Goal: Transaction & Acquisition: Purchase product/service

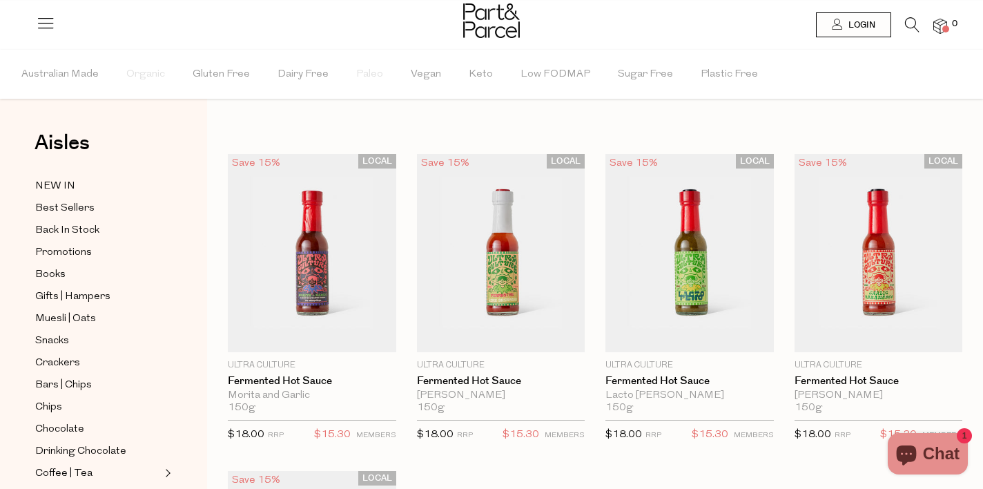
click at [909, 20] on icon at bounding box center [912, 24] width 14 height 15
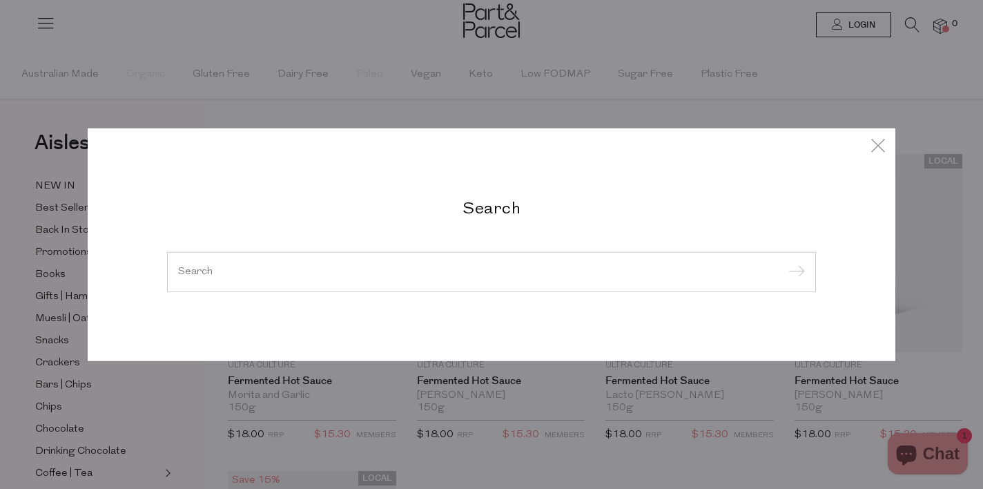
click at [219, 269] on input "search" at bounding box center [491, 271] width 627 height 10
paste input "SERIOUS-PUFFS-TASTY-CHEESE-5-PACK"
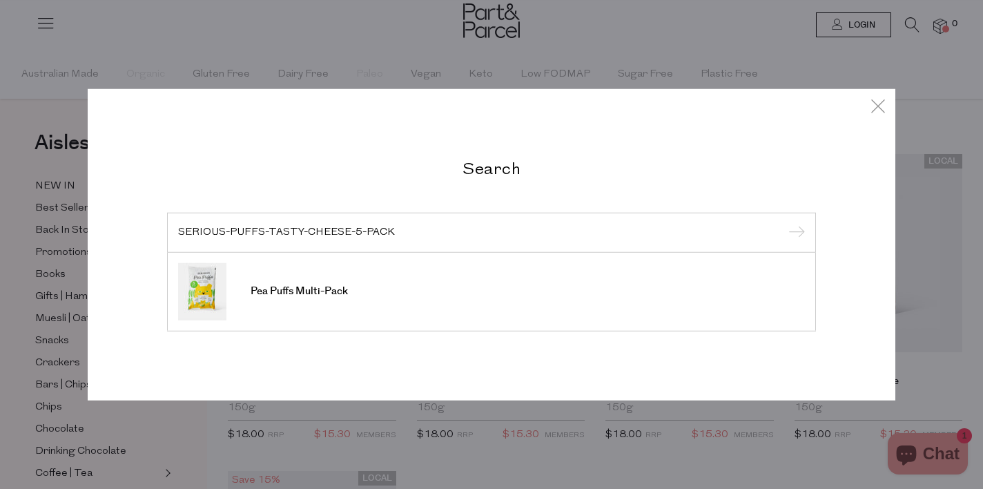
type input "SERIOUS-PUFFS-TASTY-CHEESE-5-PACK"
click at [784, 223] on input "submit" at bounding box center [794, 233] width 21 height 21
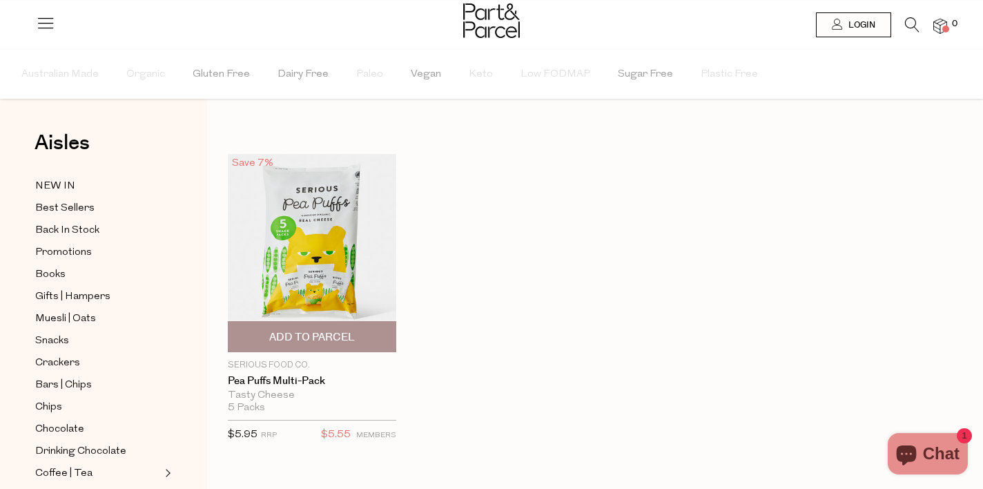
click at [351, 237] on img at bounding box center [312, 253] width 168 height 198
click at [913, 25] on icon at bounding box center [912, 24] width 14 height 15
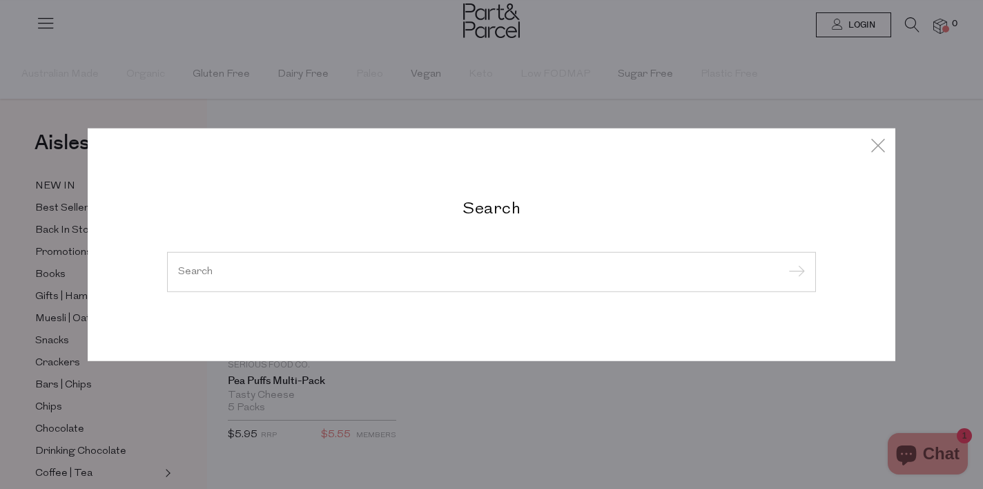
paste input "SERIOUS-PUFFS-SEA-SALT-GF-5PACKS"
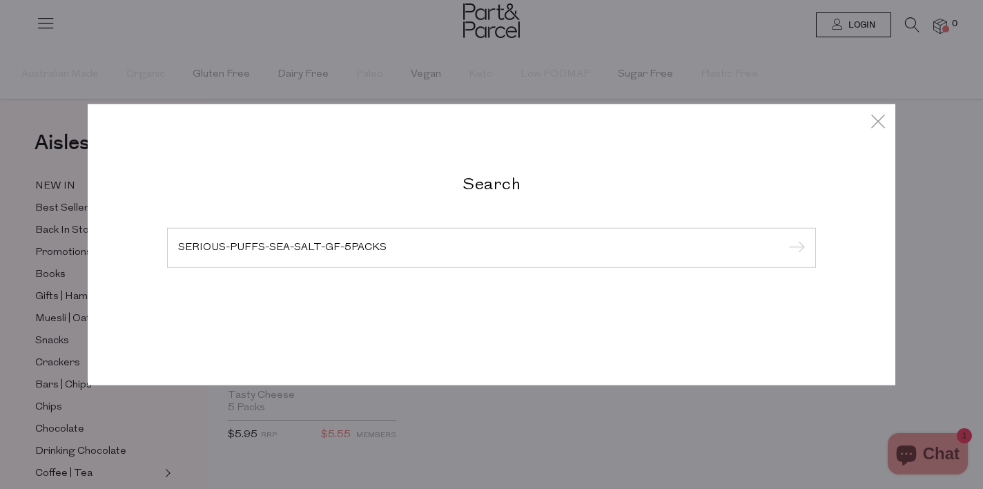
type input "SERIOUS-PUFFS-SEA-SALT-GF-5PACKS"
click at [784, 238] on input "submit" at bounding box center [794, 248] width 21 height 21
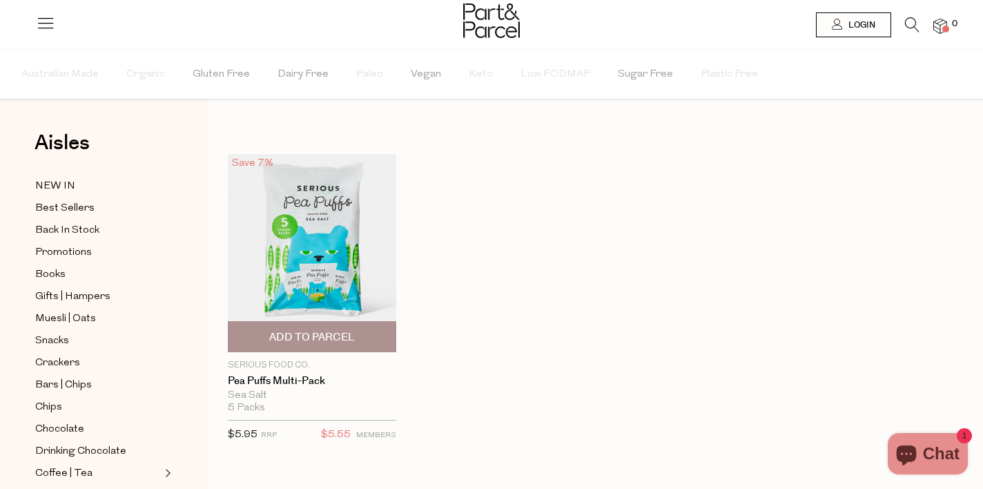
click at [315, 263] on img at bounding box center [312, 253] width 168 height 198
click at [911, 30] on icon at bounding box center [912, 24] width 14 height 15
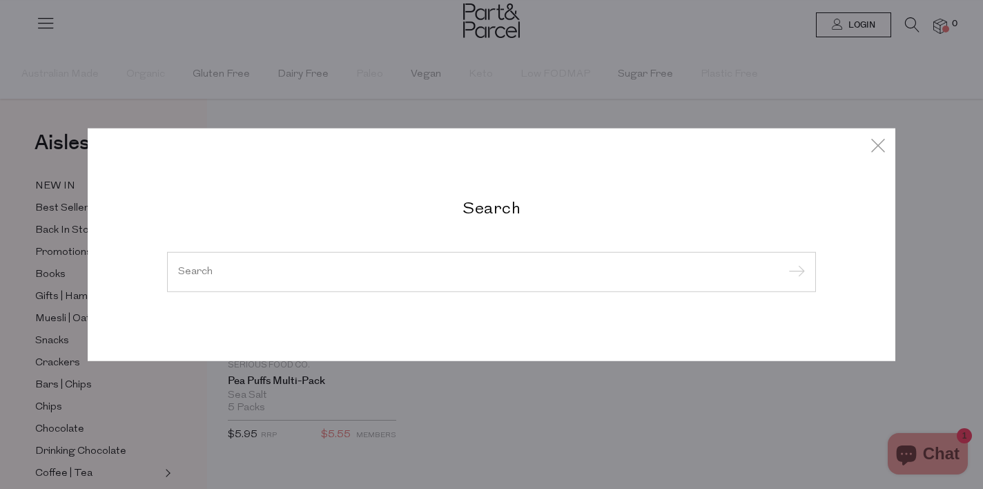
paste input "SERIOUS-CORN-SALT-MULTI"
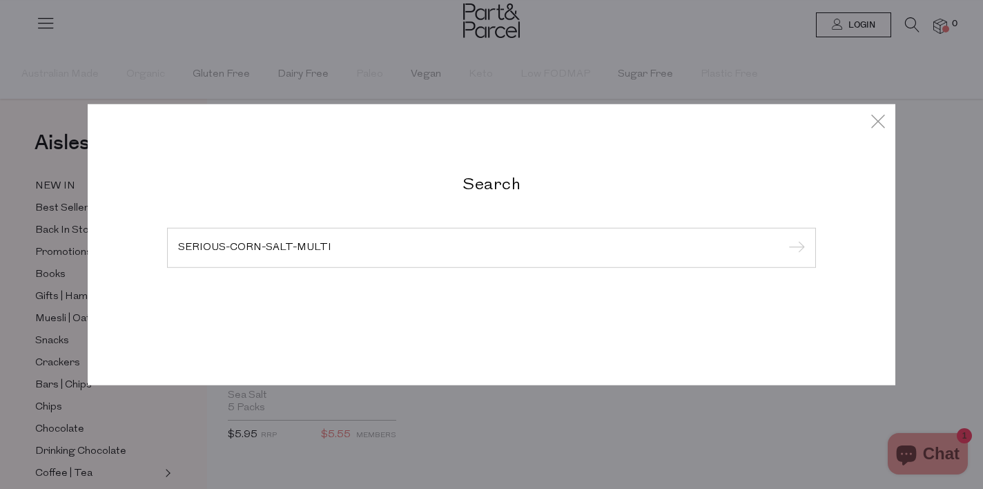
type input "SERIOUS-CORN-SALT-MULTI"
click at [784, 238] on input "submit" at bounding box center [794, 248] width 21 height 21
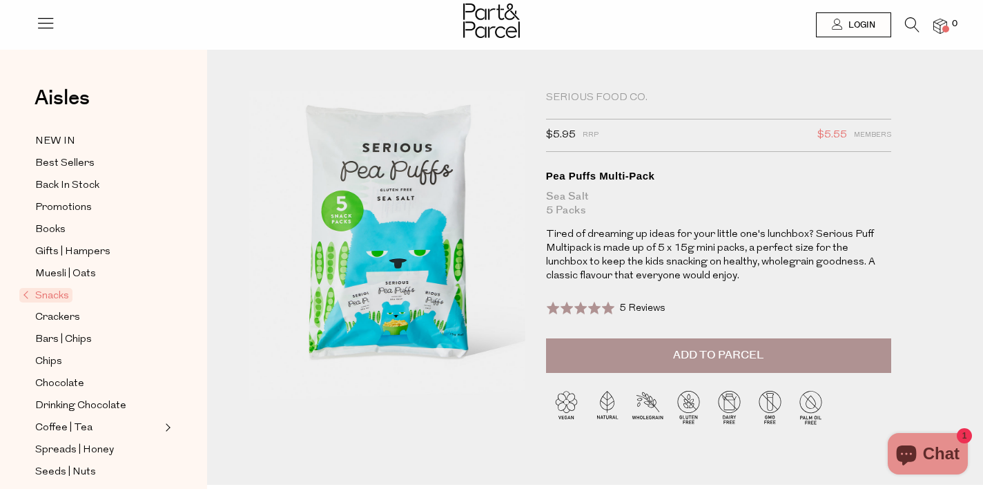
drag, startPoint x: 365, startPoint y: 201, endPoint x: 166, endPoint y: 2, distance: 280.7
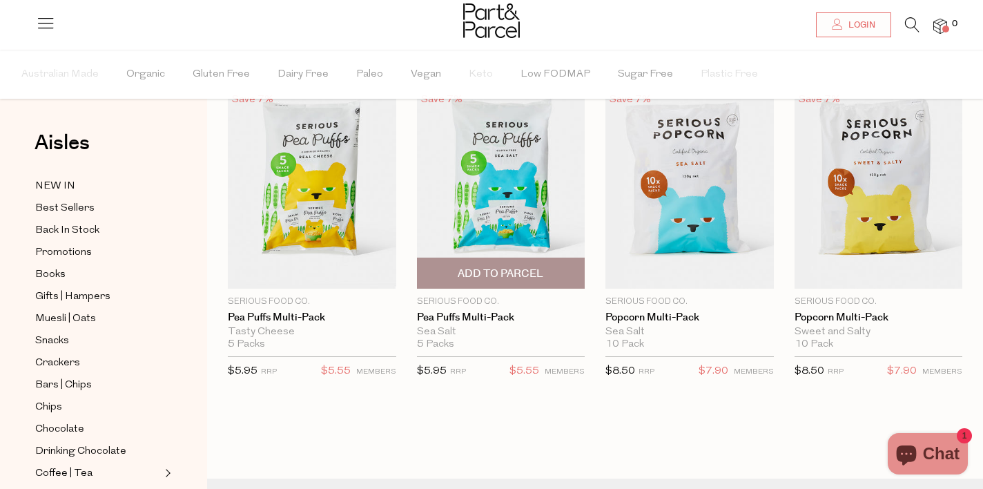
scroll to position [52, 0]
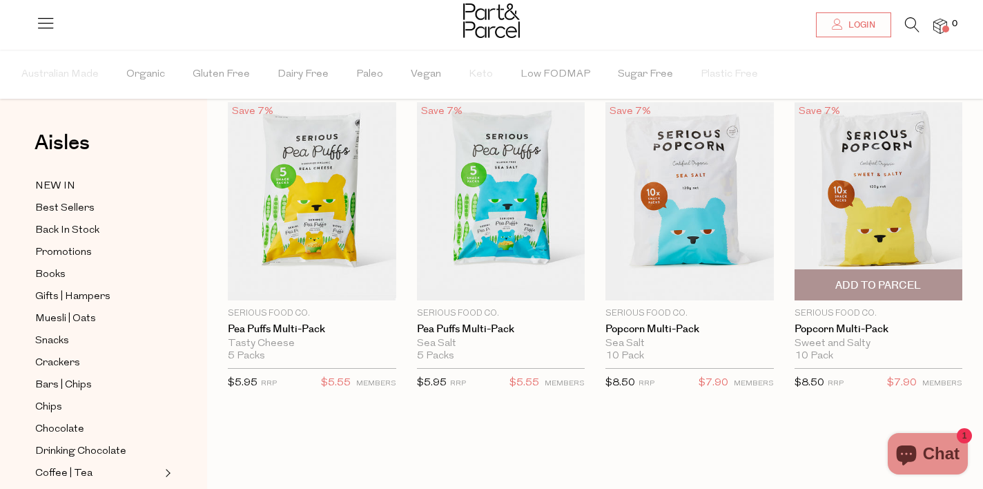
click at [851, 236] on img at bounding box center [879, 201] width 168 height 198
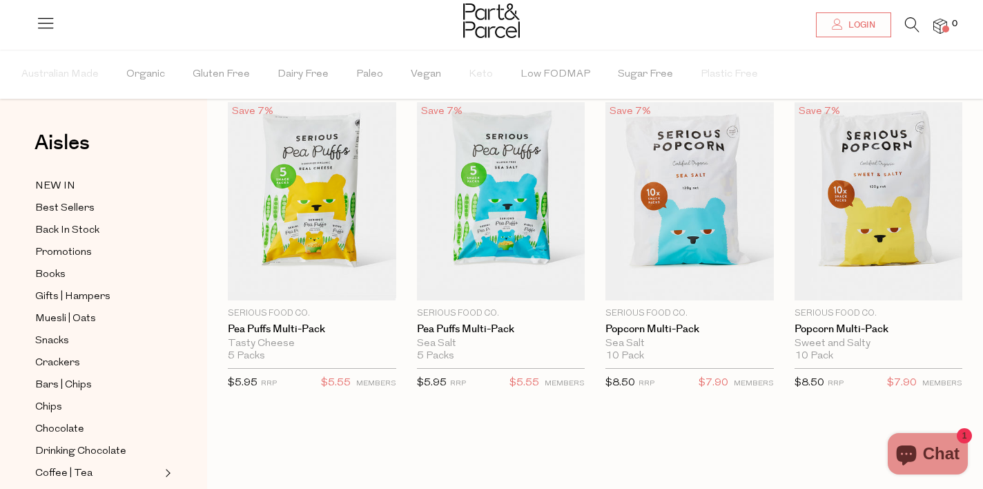
click at [917, 21] on icon at bounding box center [912, 24] width 14 height 15
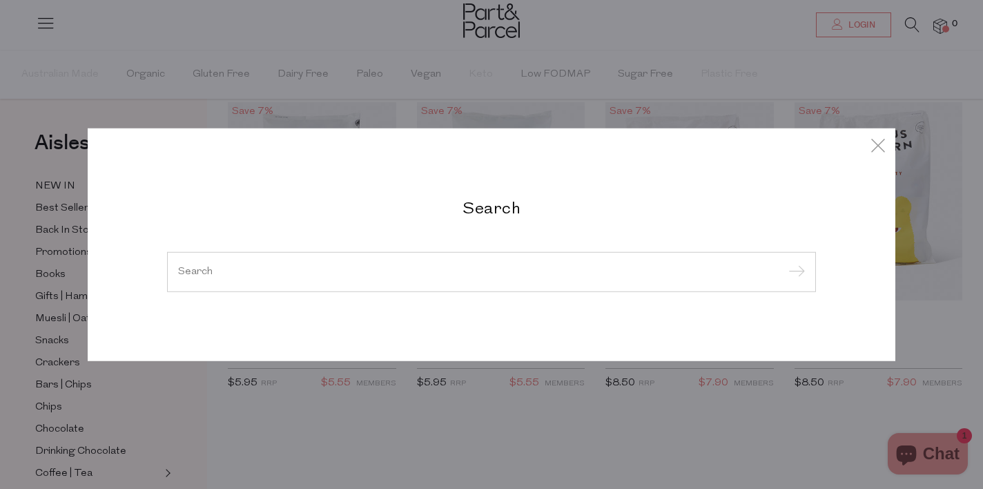
paste input "SERIOUS-CORN-SWEET-SALTY-MULTI"
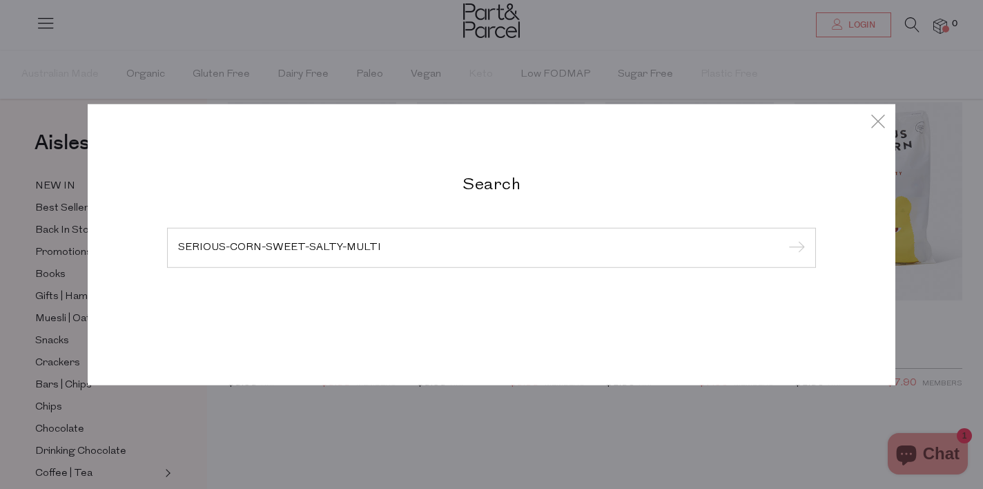
type input "SERIOUS-CORN-SWEET-SALTY-MULTI"
click at [784, 238] on input "submit" at bounding box center [794, 248] width 21 height 21
click at [725, 257] on div "SERIOUS-CORN-SWEET-SALTY-MULTI" at bounding box center [491, 248] width 649 height 40
click at [496, 238] on div "SERIOUS-CORN-SWEET-SALTY-MULTI" at bounding box center [491, 248] width 649 height 40
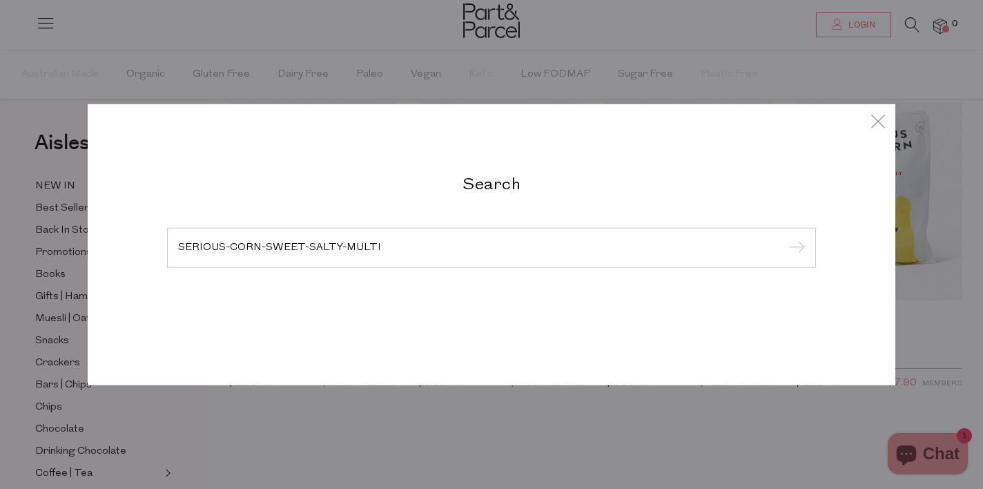
click at [434, 246] on input "SERIOUS-CORN-SWEET-SALTY-MULTI" at bounding box center [491, 247] width 627 height 10
click at [784, 238] on input "submit" at bounding box center [794, 248] width 21 height 21
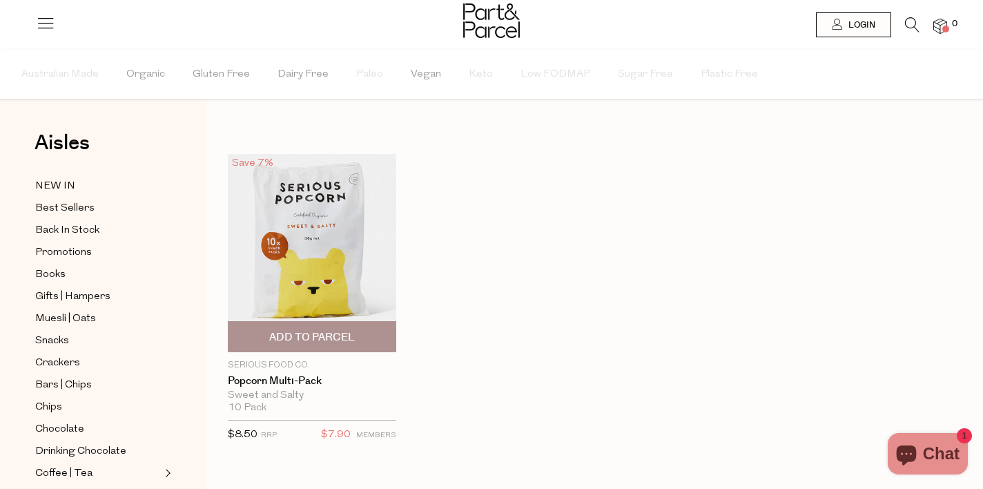
click at [341, 242] on img at bounding box center [312, 253] width 168 height 198
click at [911, 26] on icon at bounding box center [912, 24] width 14 height 15
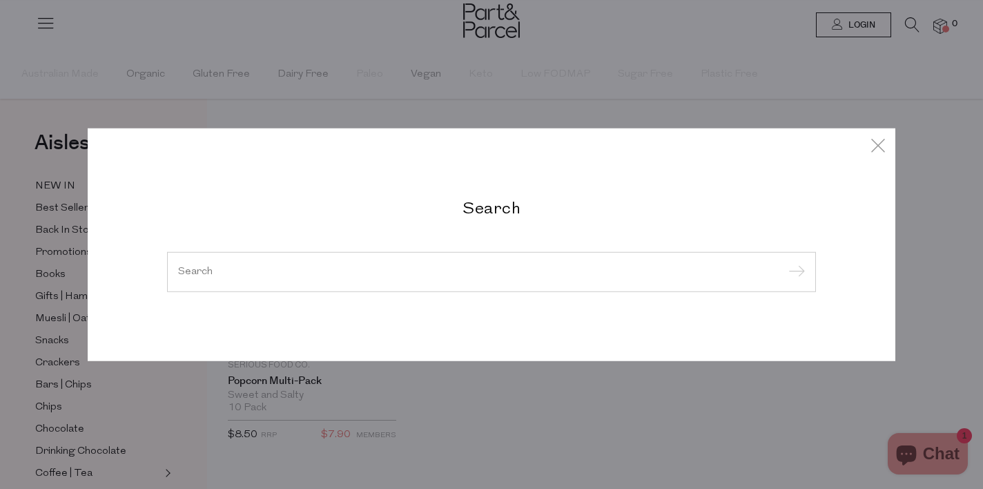
paste input "SERIOUS-PUFFS-SEA-SALT-GF-5PACKS"
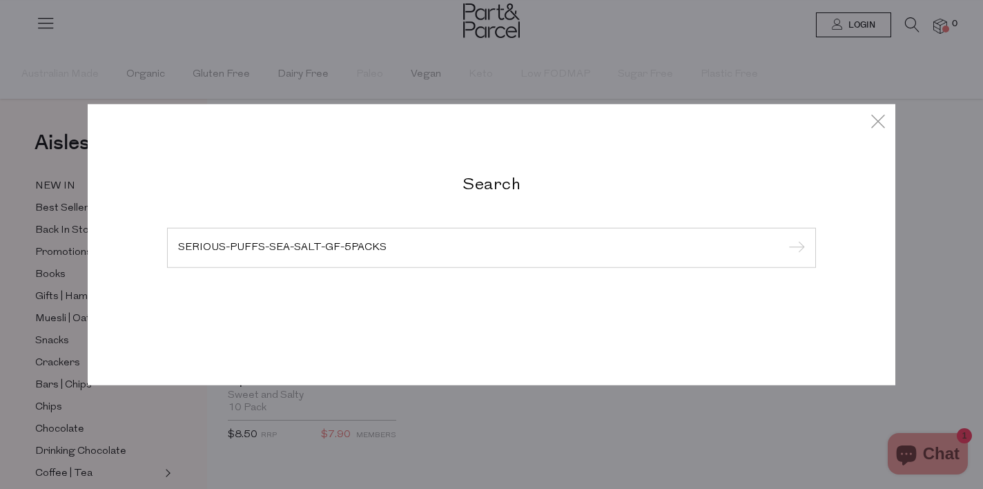
type input "SERIOUS-PUFFS-SEA-SALT-GF-5PACKS"
click at [784, 238] on input "submit" at bounding box center [794, 248] width 21 height 21
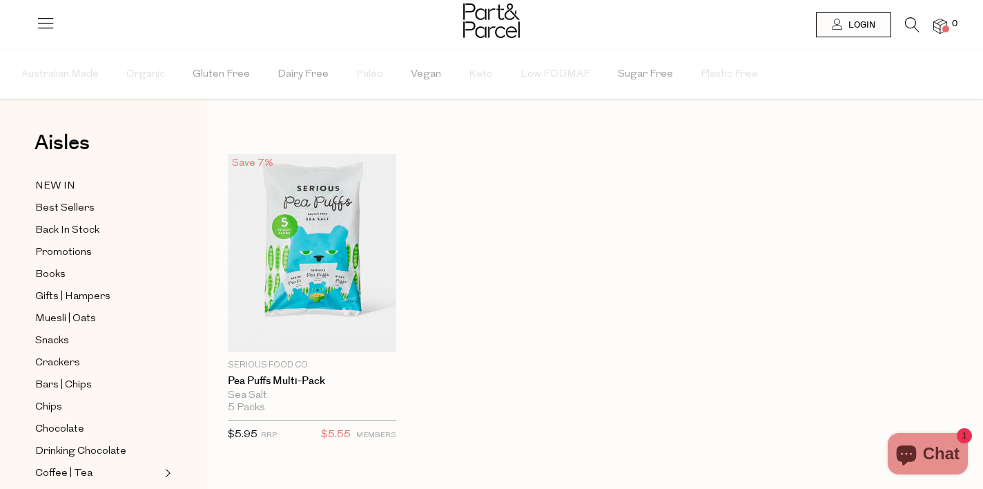
click at [911, 27] on icon at bounding box center [912, 24] width 14 height 15
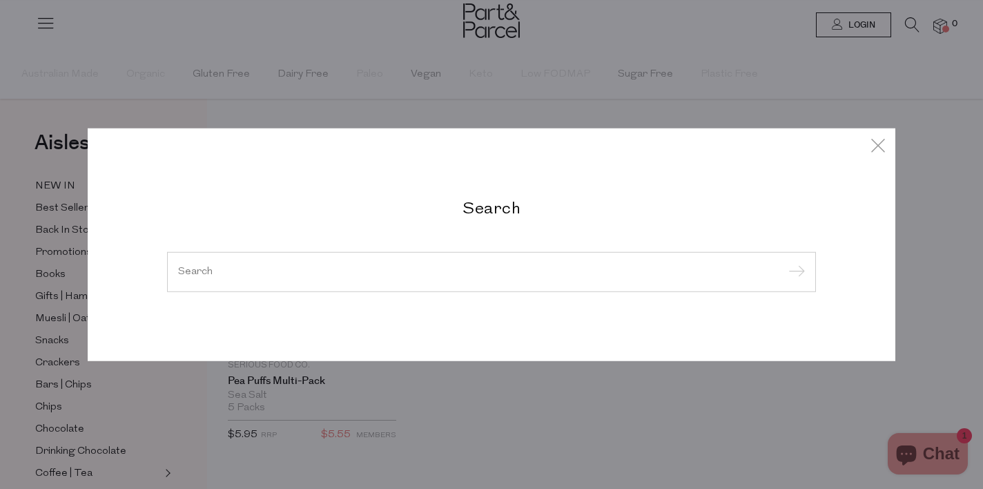
paste input "SERIOUS-CORN-SALT-MULTI"
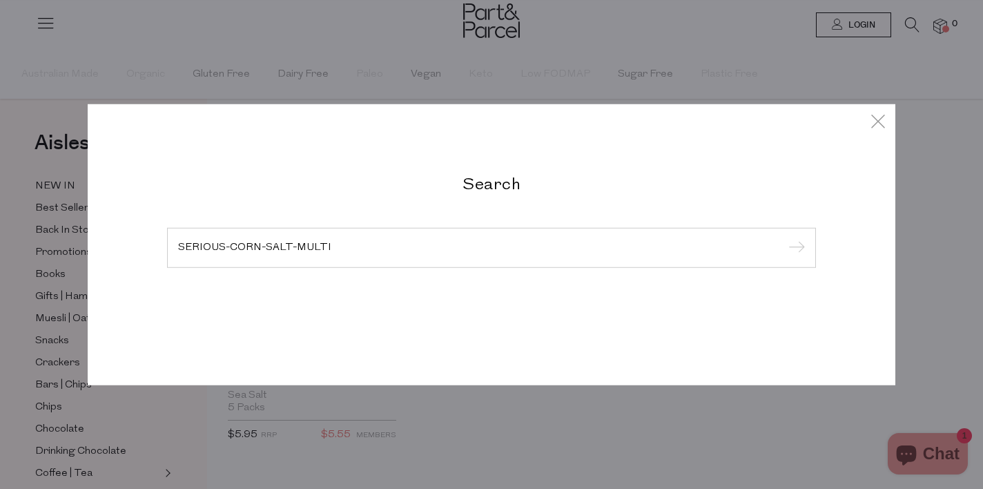
type input "SERIOUS-CORN-SALT-MULTI"
click at [784, 238] on input "submit" at bounding box center [794, 248] width 21 height 21
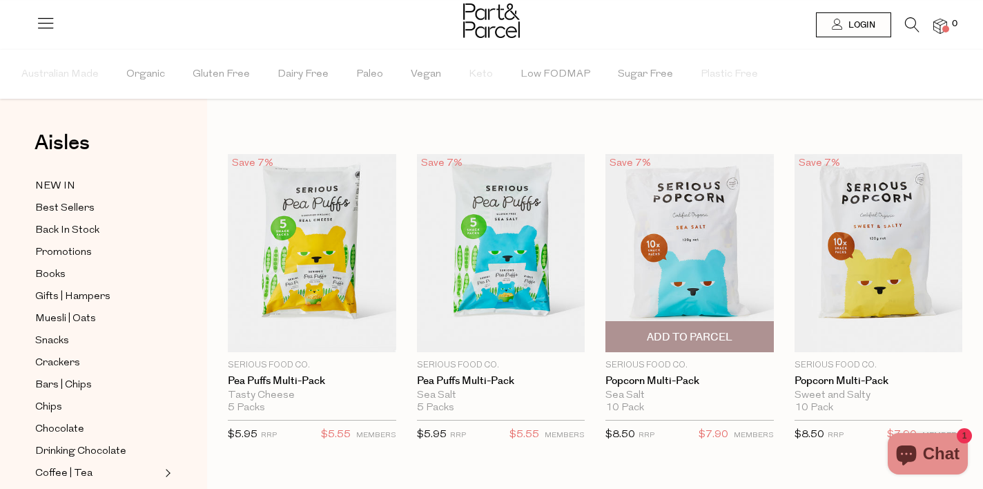
click at [648, 217] on img at bounding box center [689, 253] width 168 height 198
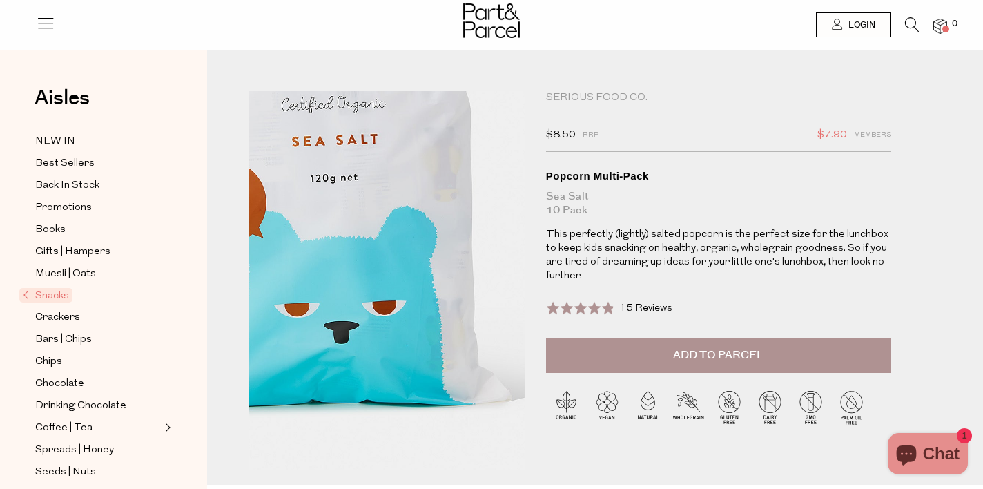
drag, startPoint x: 395, startPoint y: 234, endPoint x: 456, endPoint y: 394, distance: 170.9
